Goal: Navigation & Orientation: Find specific page/section

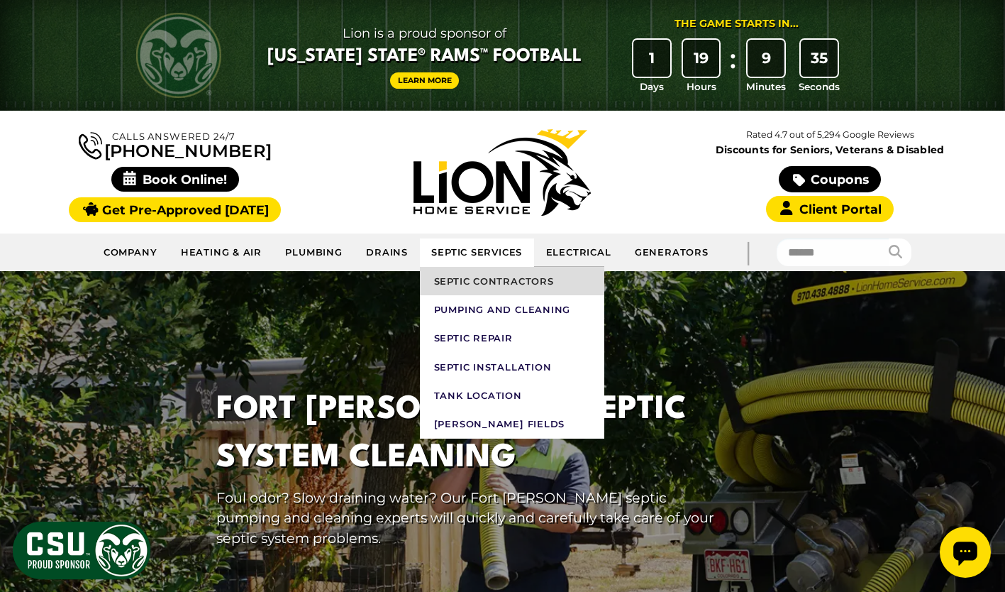
click at [457, 282] on link "Septic Contractors" at bounding box center [512, 281] width 184 height 28
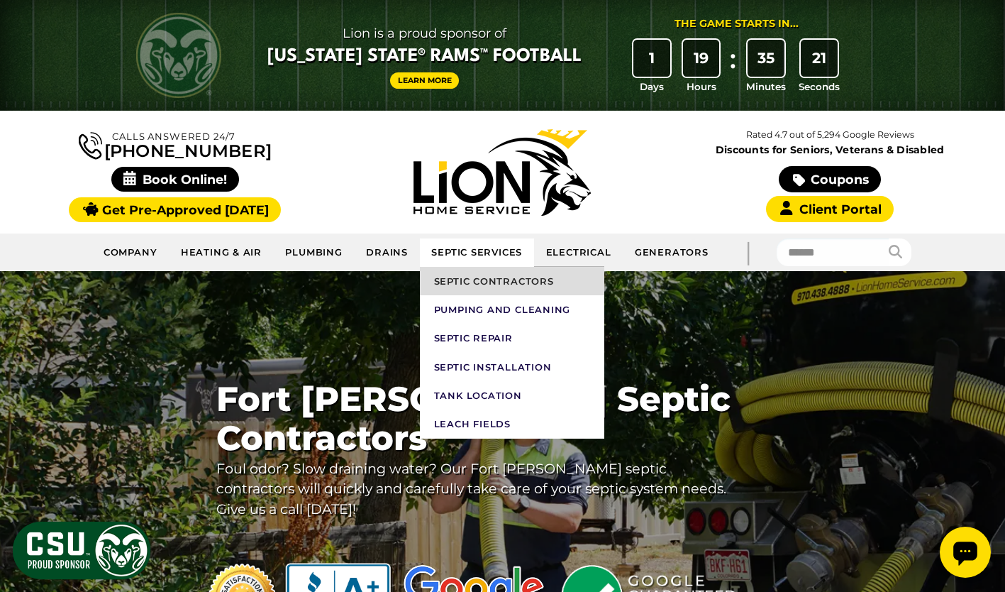
click at [480, 279] on link "Septic Contractors" at bounding box center [512, 281] width 184 height 28
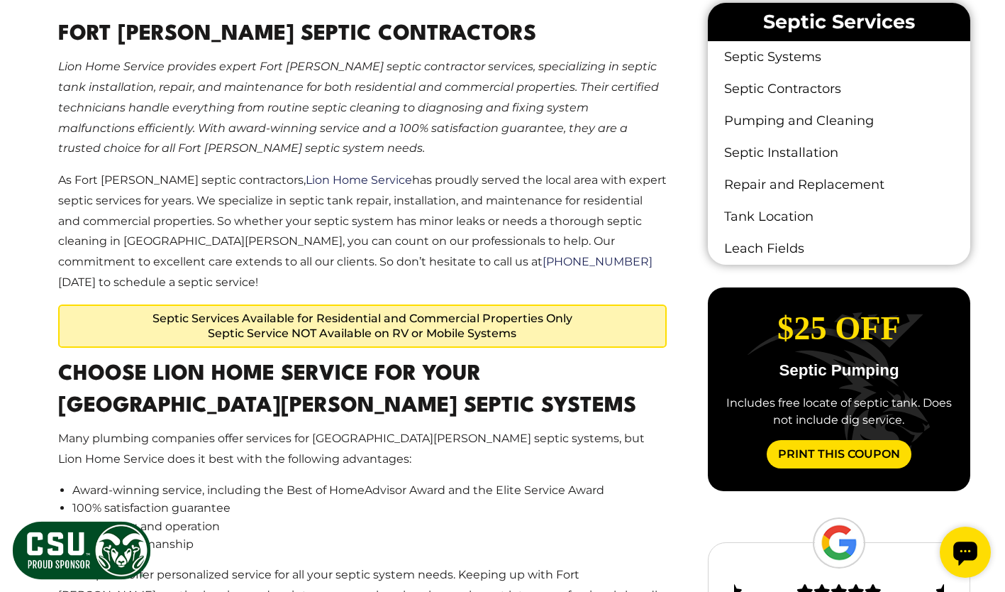
scroll to position [922, 0]
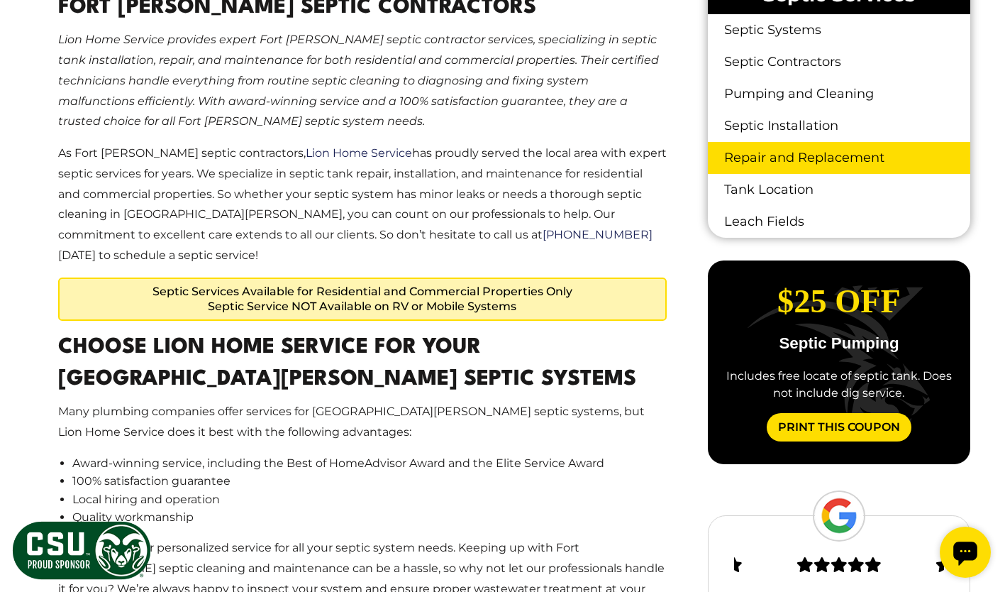
click at [825, 160] on link "Repair and Replacement" at bounding box center [839, 158] width 262 height 32
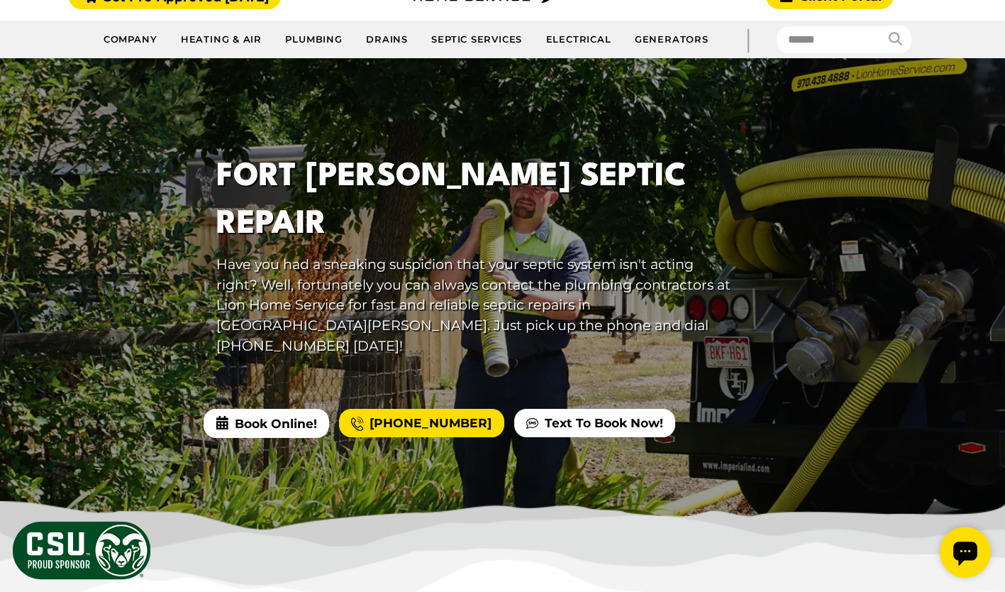
scroll to position [71, 0]
